Goal: Task Accomplishment & Management: Manage account settings

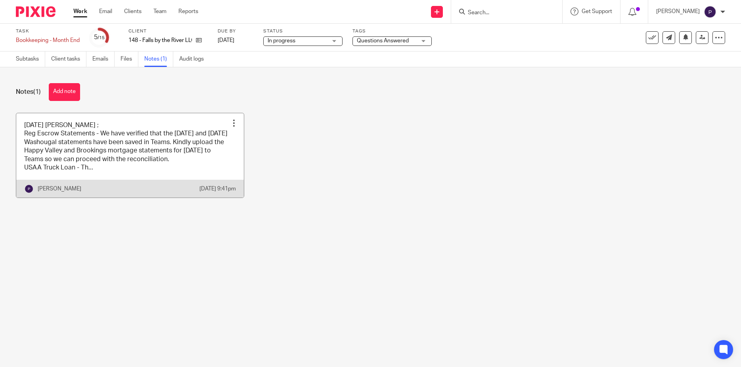
click at [135, 162] on link at bounding box center [130, 155] width 228 height 85
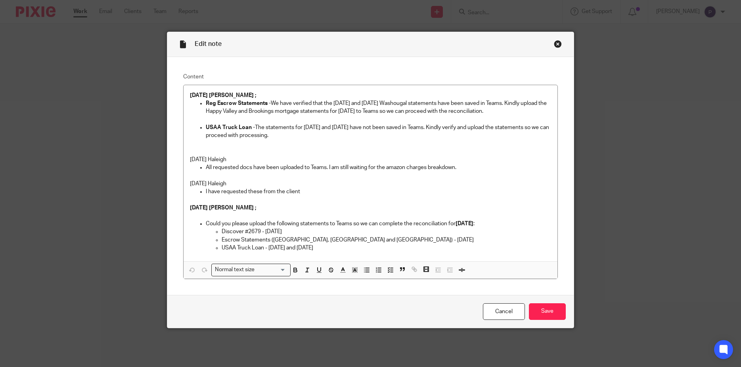
click at [279, 136] on p "USAA Truck Loan - The statements for [DATE] and [DATE] have not been saved in T…" at bounding box center [379, 132] width 346 height 16
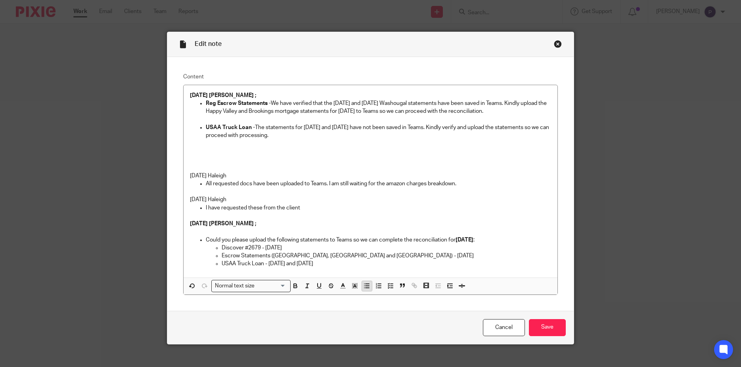
click at [363, 287] on icon "button" at bounding box center [366, 286] width 7 height 7
click at [209, 150] on p at bounding box center [379, 152] width 346 height 8
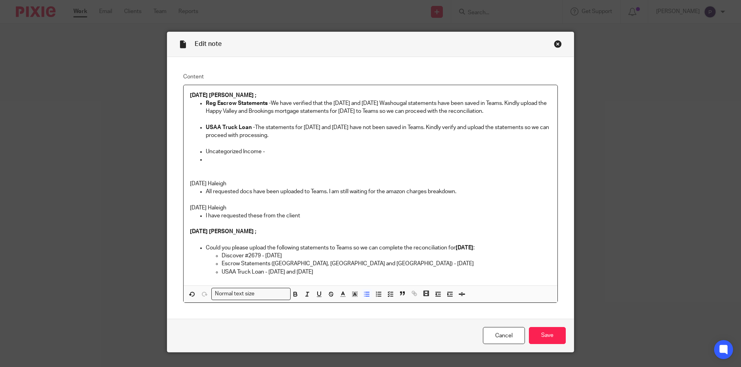
scroll to position [17, 0]
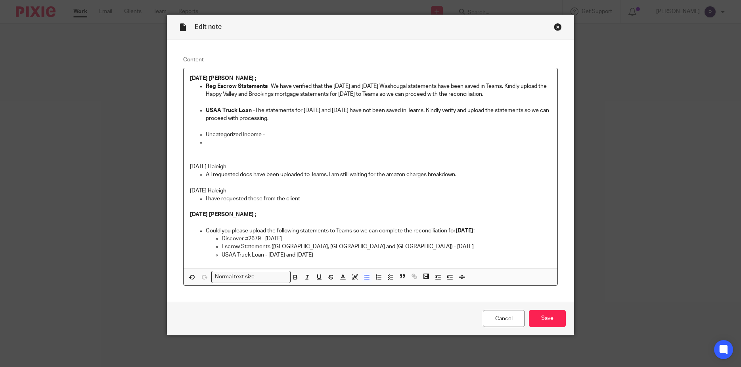
click at [220, 143] on p at bounding box center [379, 143] width 346 height 8
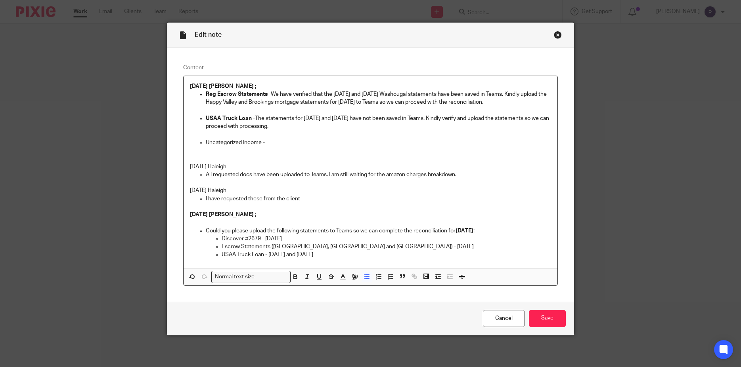
scroll to position [10, 0]
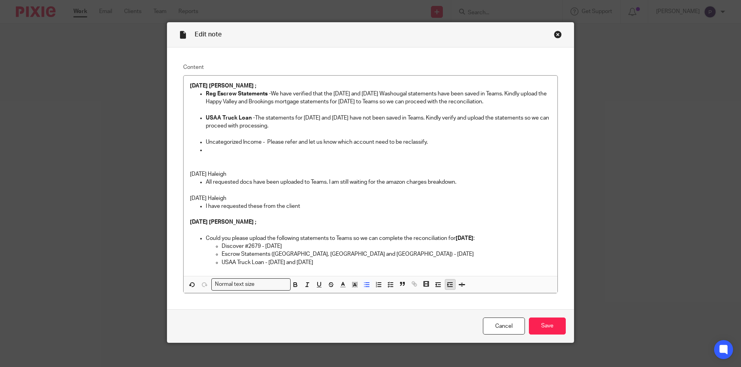
click at [446, 286] on icon "button" at bounding box center [449, 284] width 7 height 7
click at [267, 151] on p "7/7/25 - memo ;" at bounding box center [387, 150] width 330 height 8
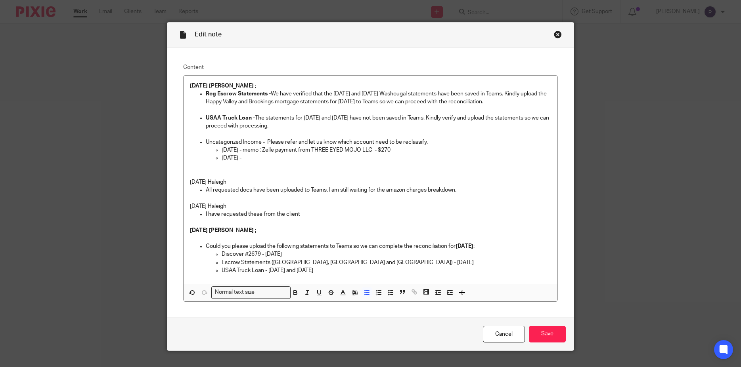
click at [250, 159] on p "7/18/25 -" at bounding box center [387, 158] width 330 height 8
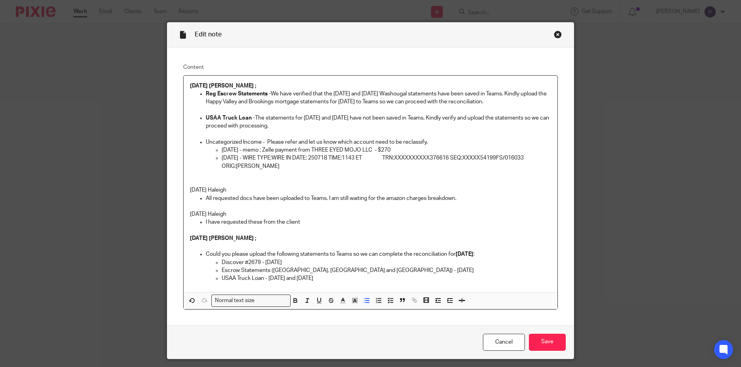
click at [243, 158] on p "7/18/25 - WIRE TYPE:WIRE IN DATE: 250718 TIME:1143 ET TRN:XXXXXXXXXX376616 SEQ:…" at bounding box center [387, 162] width 330 height 16
click at [406, 157] on p "7/18/25 - memo - WIRE TYPE:WIRE IN DATE: 250718 TIME:1143 ET TRN:XXXXXXXXXX3766…" at bounding box center [387, 162] width 330 height 16
click at [291, 166] on p "7/18/25 - memo - WIRE TYPE:WIRE IN DATE: 250718 TIME:1143 ET TRN:XXXXXXXXXX3766…" at bounding box center [387, 162] width 330 height 16
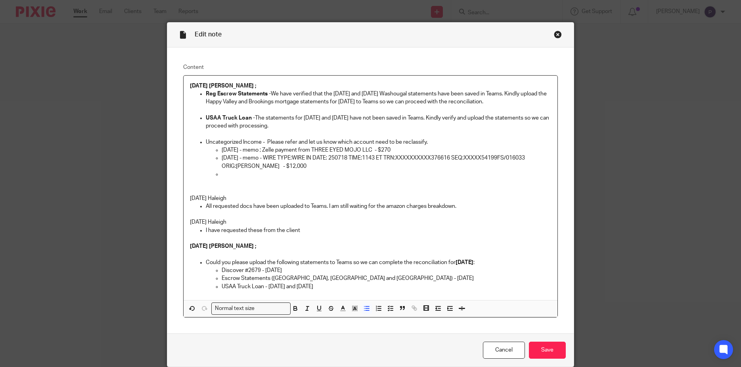
click at [225, 174] on p at bounding box center [387, 174] width 330 height 8
click at [251, 171] on p "7/21/25 -" at bounding box center [387, 174] width 330 height 8
drag, startPoint x: 263, startPoint y: 141, endPoint x: 203, endPoint y: 140, distance: 60.2
click at [206, 140] on p "Uncategorized Income - Please refer and let us know which account need to be re…" at bounding box center [379, 142] width 346 height 8
click at [250, 190] on p at bounding box center [370, 186] width 361 height 16
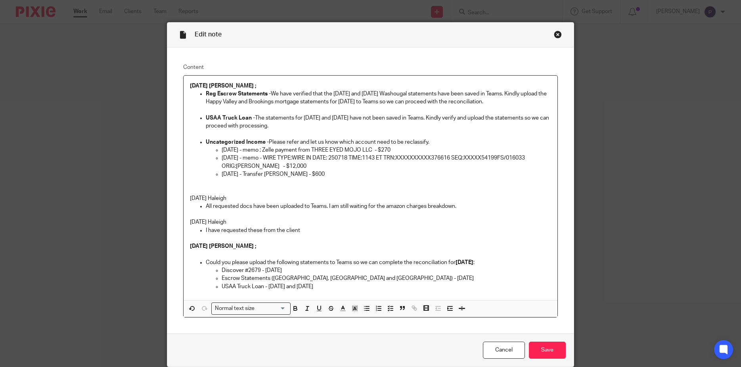
click at [341, 176] on p "7/21/25 - Transfer THOMAS MCGRANE - $600" at bounding box center [387, 174] width 330 height 8
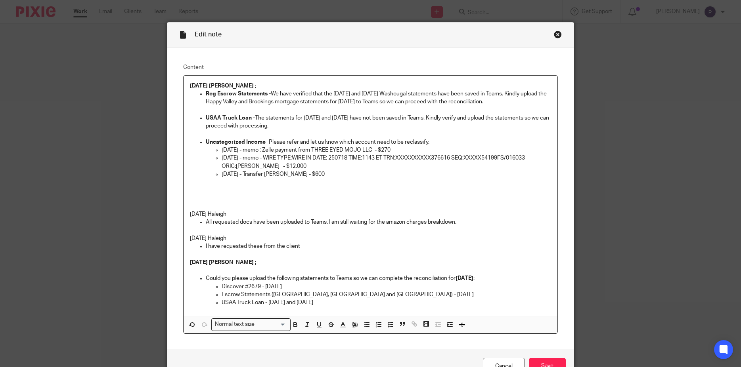
click at [360, 331] on span at bounding box center [378, 326] width 36 height 12
click at [218, 191] on p at bounding box center [370, 190] width 361 height 8
click at [362, 329] on button "button" at bounding box center [367, 325] width 10 height 10
click at [298, 141] on p "Uncategorized Income - Please refer and let us know which account need to be re…" at bounding box center [379, 142] width 346 height 8
drag, startPoint x: 283, startPoint y: 140, endPoint x: 496, endPoint y: 143, distance: 212.9
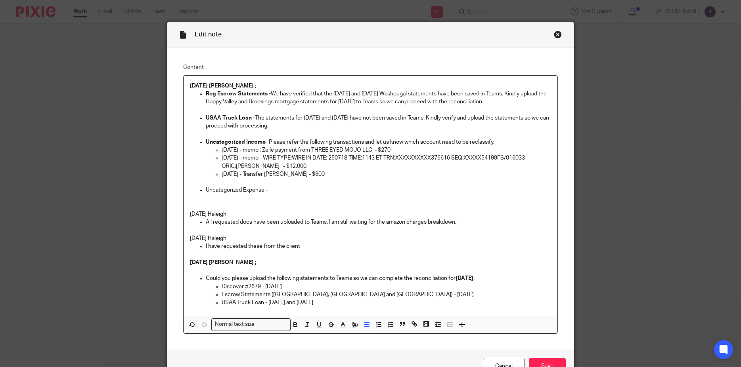
click at [496, 143] on p "Uncategorized Income - Please refer the following transactions and let us know …" at bounding box center [379, 142] width 346 height 8
copy p "Please refer the following transactions and let us know which account need to b…"
click at [272, 191] on p "Uncategorized Expense -" at bounding box center [379, 190] width 346 height 8
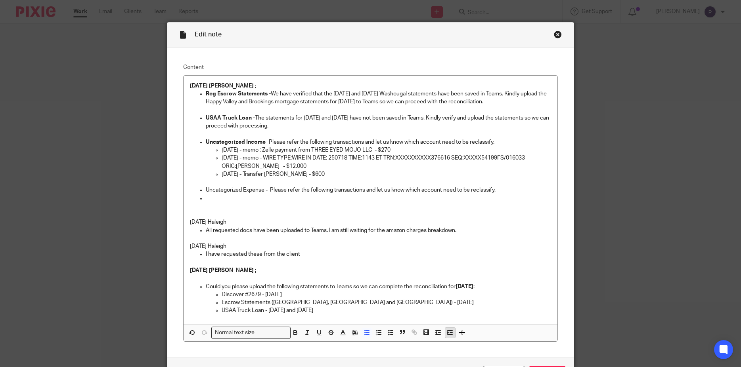
click at [447, 335] on icon "button" at bounding box center [449, 332] width 7 height 7
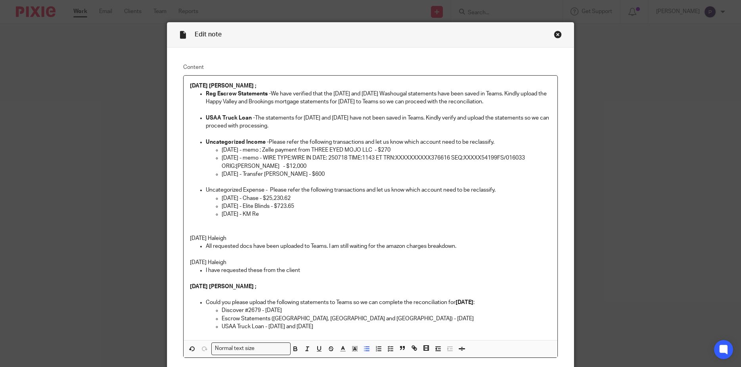
drag, startPoint x: 259, startPoint y: 216, endPoint x: 199, endPoint y: 191, distance: 64.7
click at [206, 191] on li "Uncategorized Expense - Please refer the following transactions and let us know…" at bounding box center [379, 202] width 346 height 32
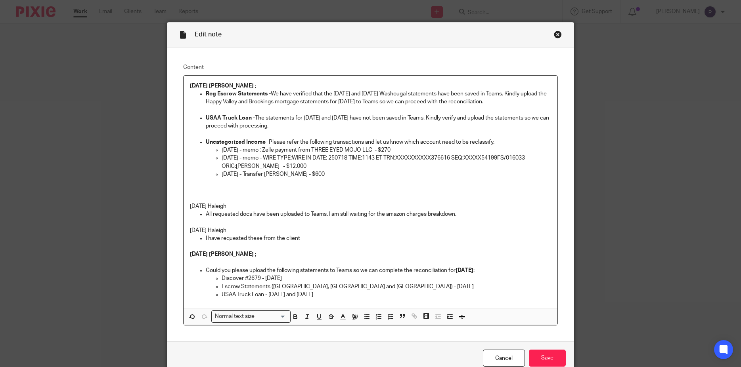
scroll to position [0, 0]
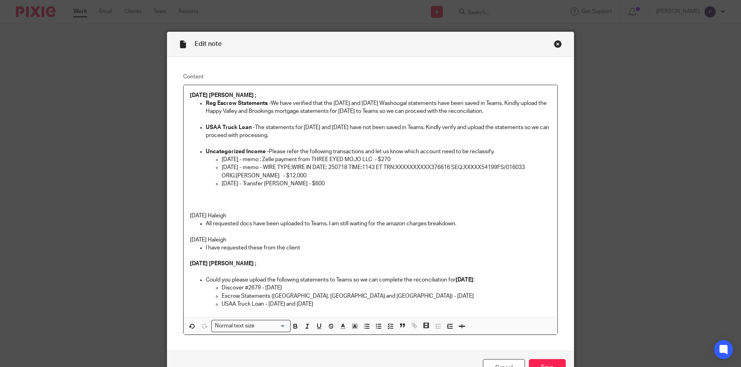
click at [346, 184] on p "7/21/25 - Transfer THOMAS MCGRANE - $600" at bounding box center [387, 184] width 330 height 8
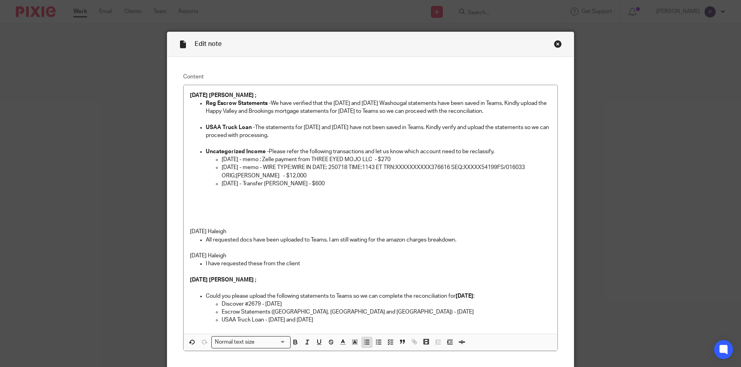
click at [363, 341] on icon "button" at bounding box center [366, 342] width 7 height 7
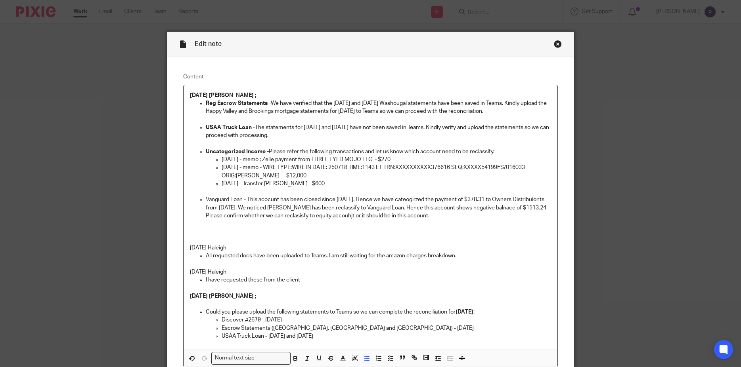
drag, startPoint x: 467, startPoint y: 218, endPoint x: 202, endPoint y: 200, distance: 266.2
click at [206, 200] on li "Vanguard Loan - This acocunt has been closed since April 2025. Hence we have ca…" at bounding box center [379, 208] width 346 height 24
copy p "Vanguard Loan - This acocunt has been closed since April 2025. Hence we have ca…"
click at [348, 225] on p at bounding box center [370, 224] width 361 height 8
drag, startPoint x: 245, startPoint y: 199, endPoint x: 470, endPoint y: 219, distance: 226.0
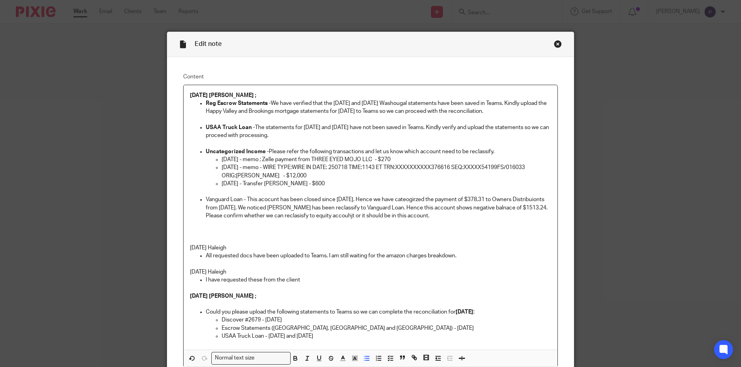
click at [470, 219] on p "Vanguard Loan - This acocunt has been closed since April 2025. Hence we have ca…" at bounding box center [379, 208] width 346 height 24
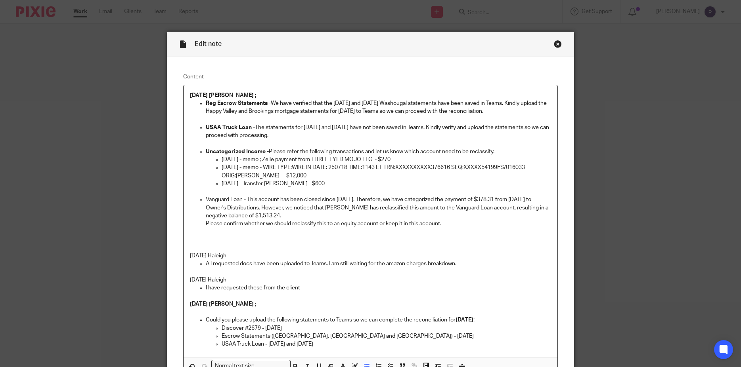
click at [206, 223] on p "Please confirm whether we should reclassify this to an equity account or keep i…" at bounding box center [379, 224] width 346 height 8
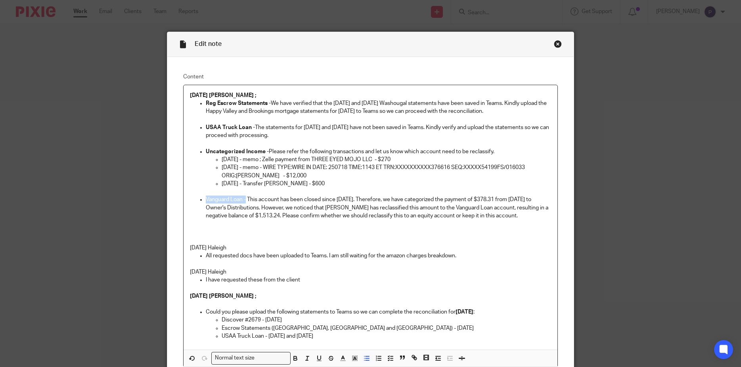
drag, startPoint x: 243, startPoint y: 199, endPoint x: 202, endPoint y: 199, distance: 41.6
click at [206, 199] on li "Vanguard Loan - This account has been closed since April 2025. Therefore, we ha…" at bounding box center [379, 208] width 346 height 24
click at [422, 233] on p at bounding box center [370, 236] width 361 height 16
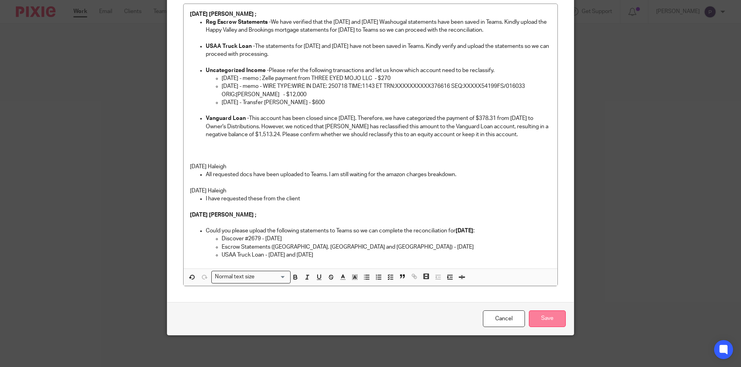
click at [538, 320] on input "Save" at bounding box center [547, 319] width 37 height 17
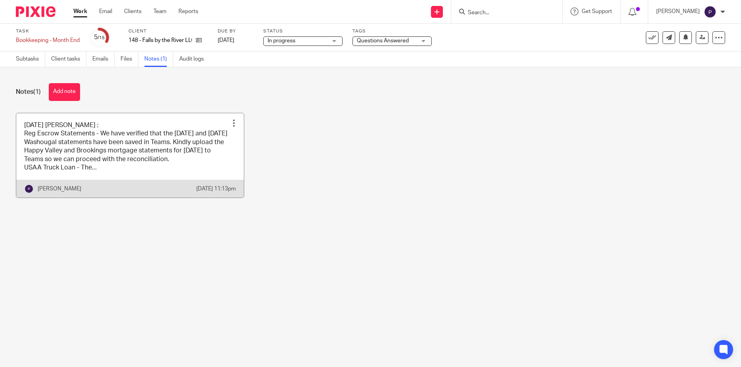
click at [132, 156] on link at bounding box center [130, 155] width 228 height 85
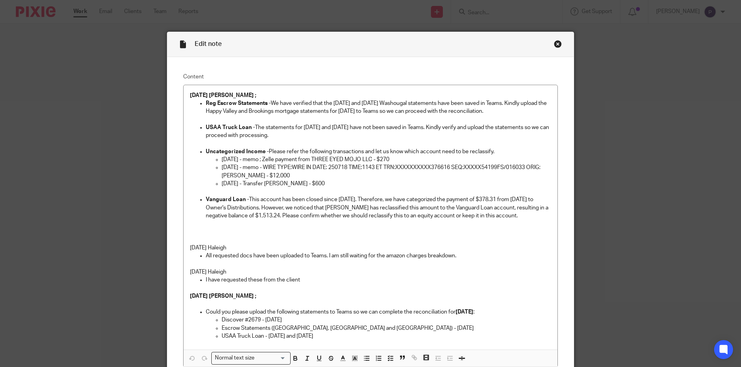
click at [530, 199] on p "Vanguard Loan - This account has been closed since April 2025. Therefore, we ha…" at bounding box center [379, 208] width 346 height 24
click at [275, 239] on p at bounding box center [370, 236] width 361 height 16
drag, startPoint x: 519, startPoint y: 217, endPoint x: 200, endPoint y: 103, distance: 338.2
click at [200, 103] on div "08/19/2025 Penny ; Reg Escrow Statements - We have verified that the July 2025 …" at bounding box center [371, 217] width 374 height 265
copy div "Reg Escrow Statements - We have verified that the July 2025 and August 2025 Was…"
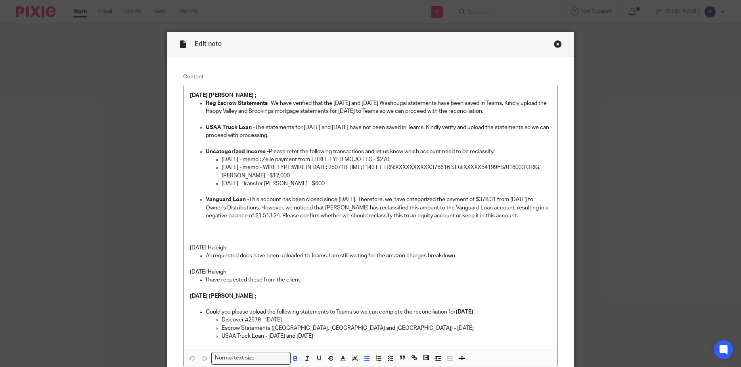
click at [461, 245] on p "8/18/25 Haleigh" at bounding box center [370, 248] width 361 height 8
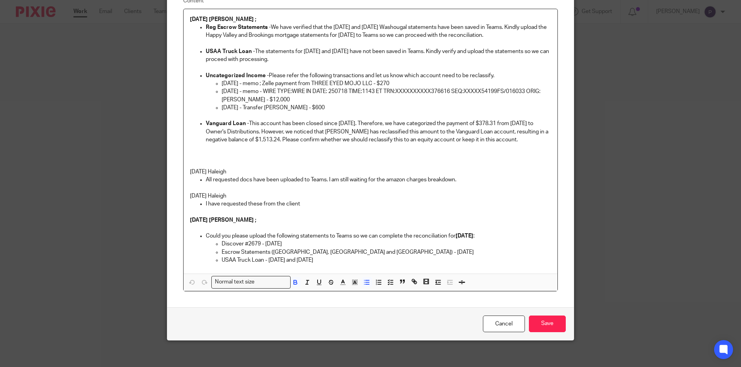
scroll to position [82, 0]
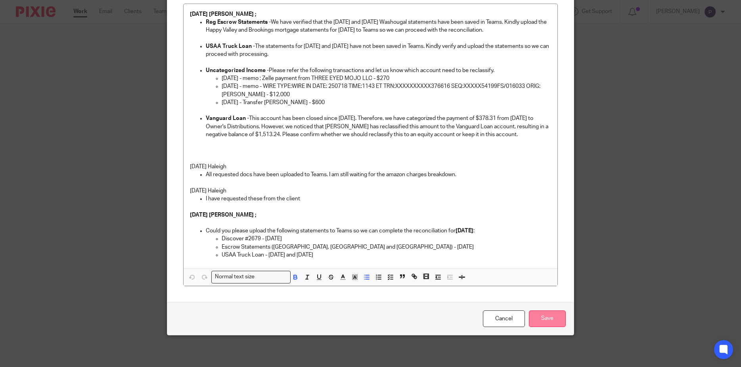
click at [544, 322] on input "Save" at bounding box center [547, 319] width 37 height 17
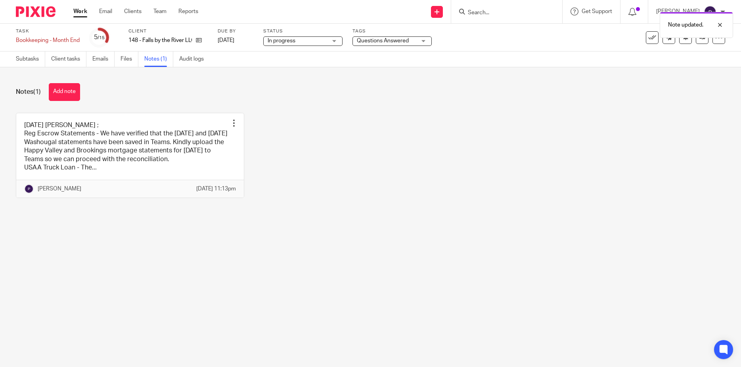
click at [409, 40] on span "Questions Answered" at bounding box center [383, 41] width 52 height 6
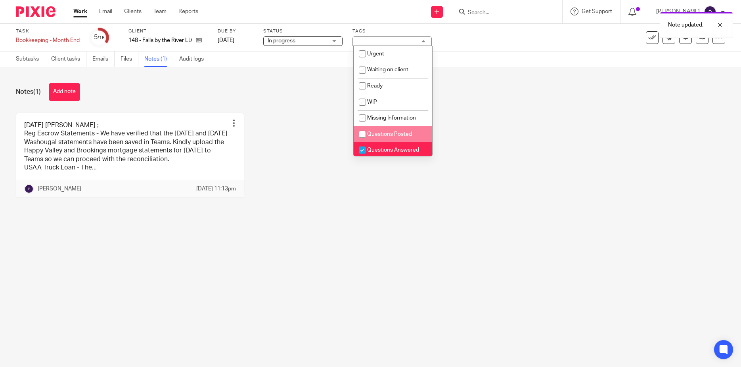
click at [364, 135] on input "checkbox" at bounding box center [362, 134] width 15 height 15
checkbox input "true"
drag, startPoint x: 359, startPoint y: 152, endPoint x: 699, endPoint y: 66, distance: 350.1
click at [360, 152] on input "checkbox" at bounding box center [362, 150] width 15 height 15
checkbox input "false"
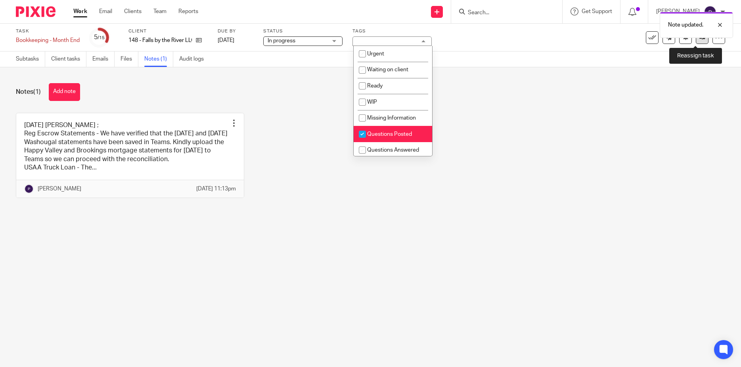
click at [696, 43] on link at bounding box center [702, 37] width 13 height 13
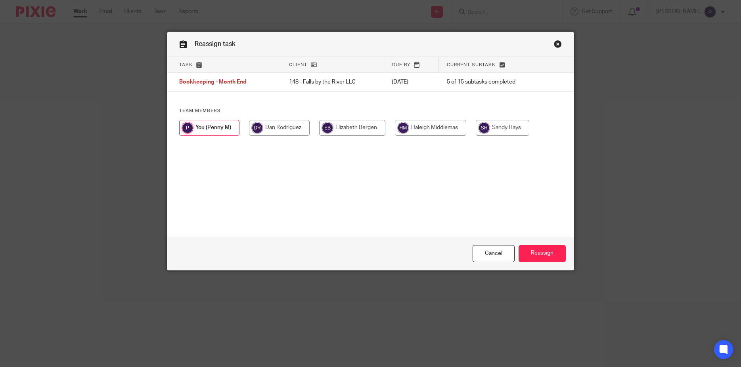
click at [427, 128] on input "radio" at bounding box center [430, 128] width 71 height 16
radio input "true"
click at [537, 251] on input "Reassign" at bounding box center [541, 253] width 47 height 17
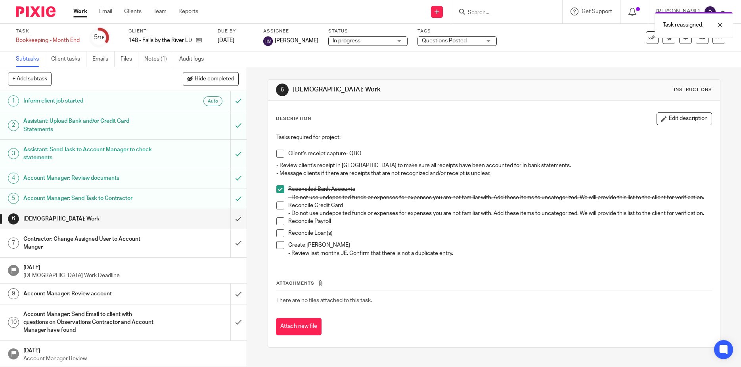
click at [86, 13] on link "Work" at bounding box center [80, 12] width 14 height 8
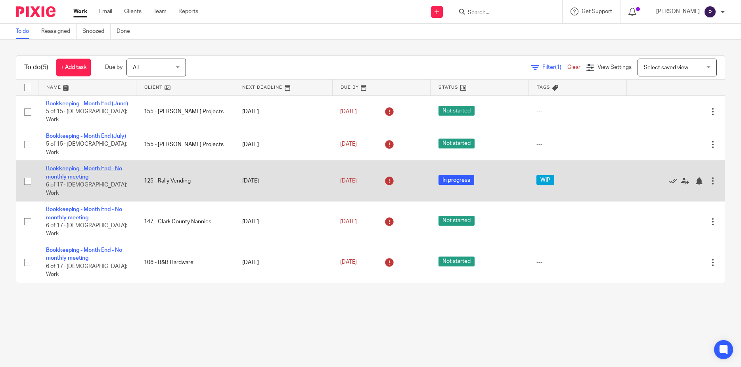
click at [97, 168] on link "Bookkeeping - Month End - No monthly meeting" at bounding box center [84, 172] width 76 height 13
